Goal: Information Seeking & Learning: Learn about a topic

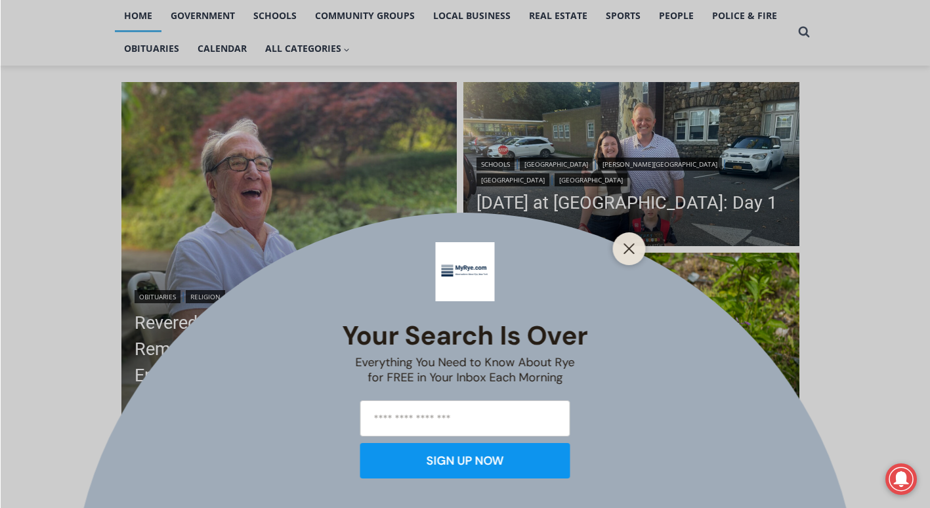
scroll to position [287, 0]
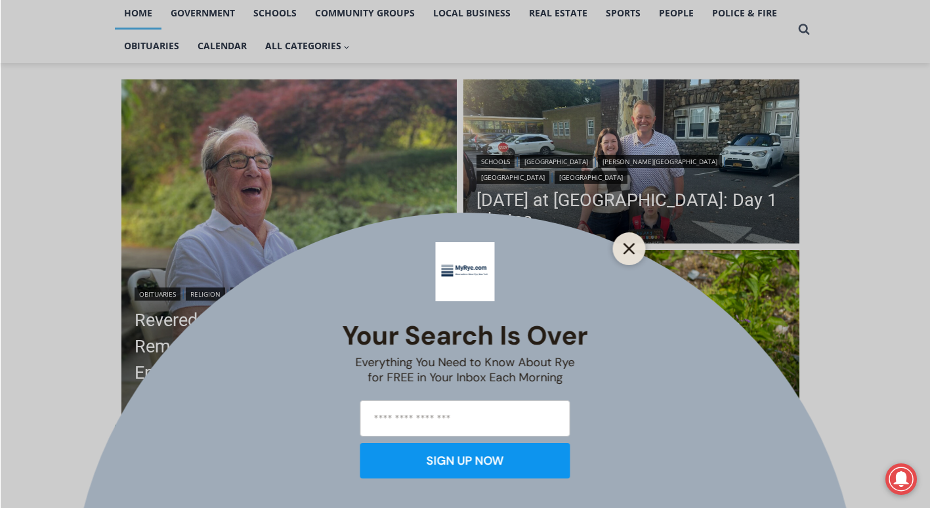
click at [627, 250] on line "Close" at bounding box center [628, 248] width 9 height 9
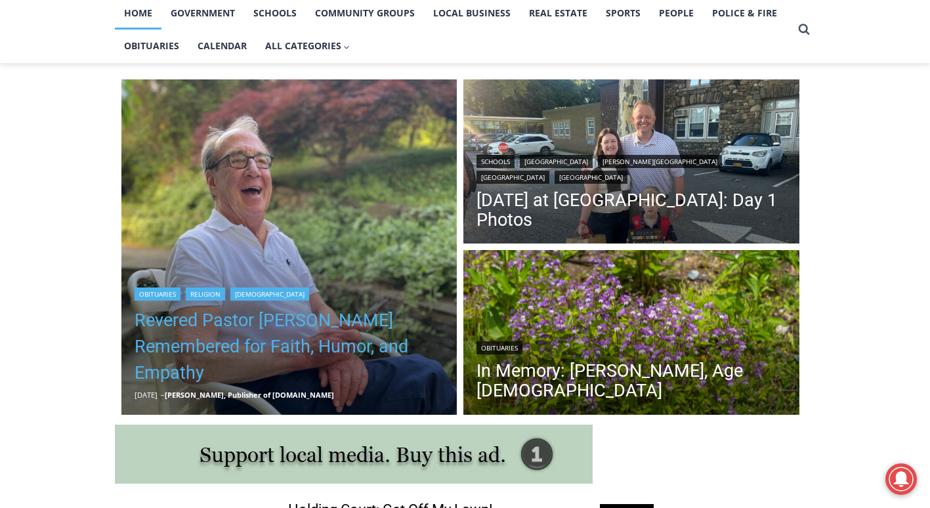
click at [244, 339] on link "Revered Pastor [PERSON_NAME] Remembered for Faith, Humor, and Empathy" at bounding box center [290, 346] width 310 height 79
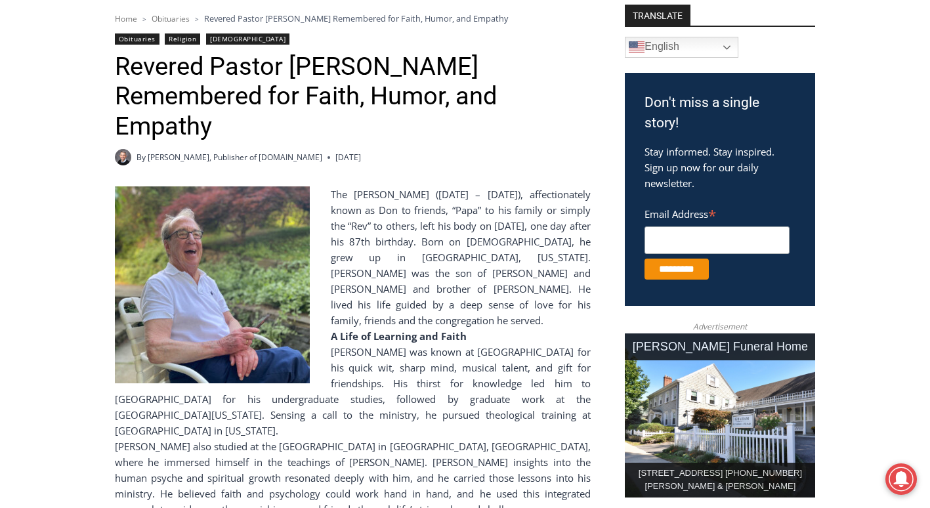
scroll to position [371, 0]
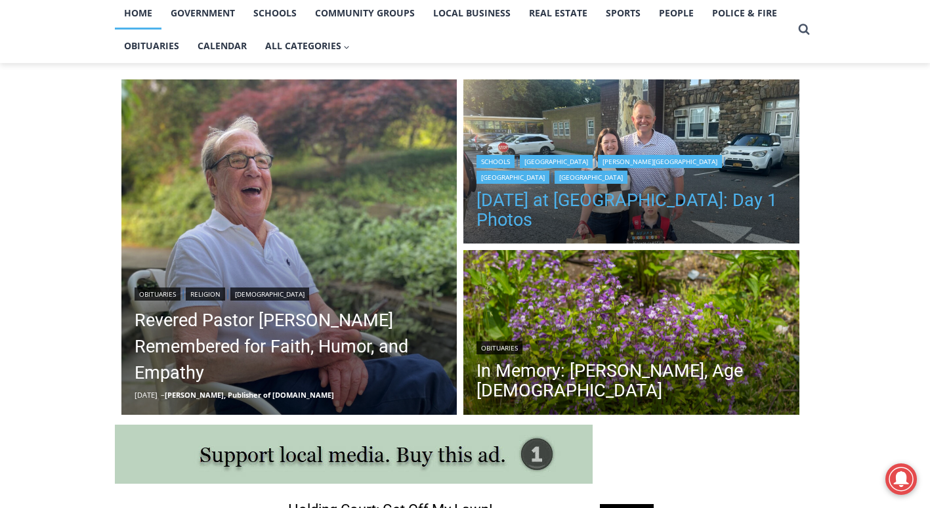
click at [594, 206] on link "[DATE] at [GEOGRAPHIC_DATA]: Day 1 Photos" at bounding box center [631, 209] width 310 height 39
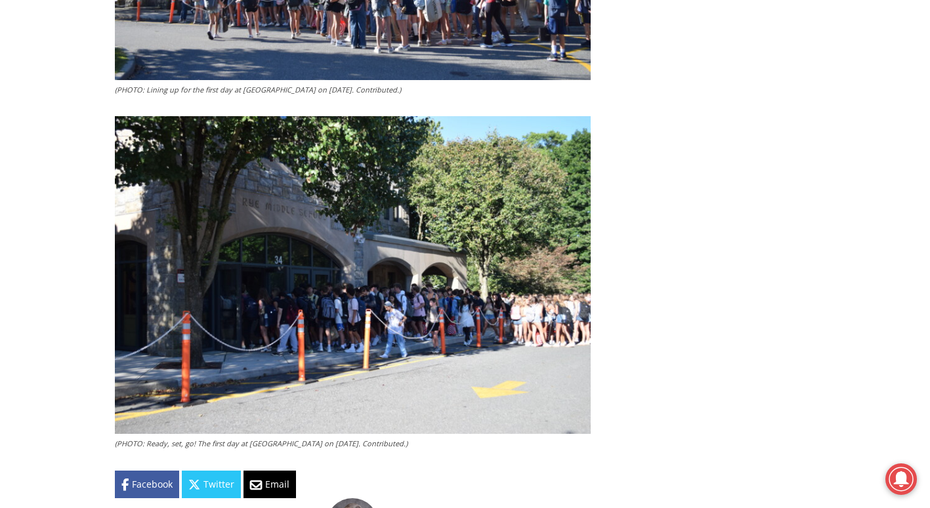
scroll to position [2552, 0]
